Goal: Transaction & Acquisition: Purchase product/service

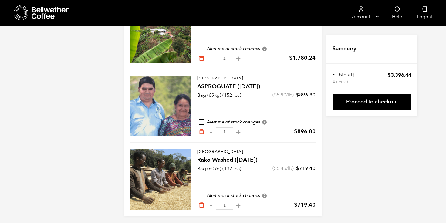
scroll to position [96, 0]
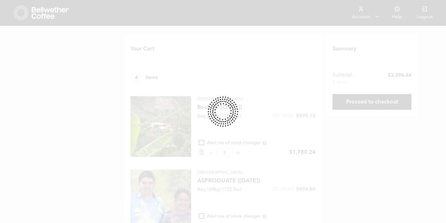
scroll to position [96, 0]
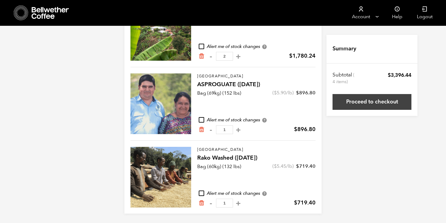
click at [376, 100] on link "Proceed to checkout" at bounding box center [371, 102] width 79 height 16
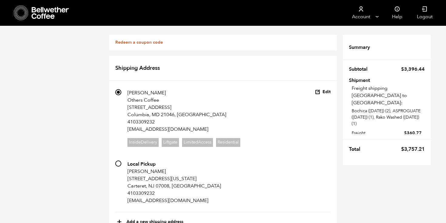
scroll to position [249, 0]
radio input "true"
